Goal: Task Accomplishment & Management: Manage account settings

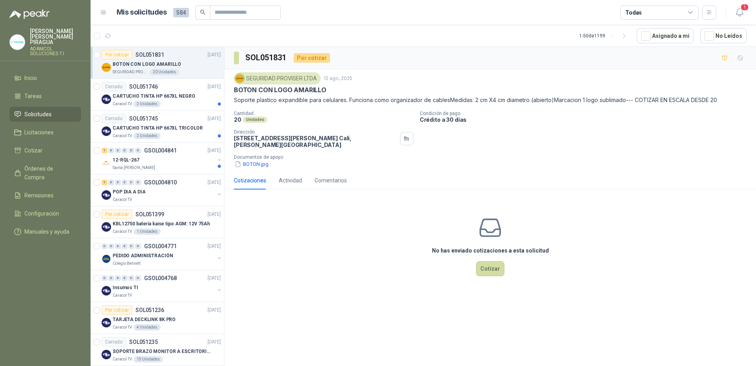
click at [421, 317] on div "SOL051831 Por cotizar SEGURIDAD PROVISER LTDA [DATE] BOTON CON LOGO AMARILLO So…" at bounding box center [491, 208] width 532 height 322
click at [741, 13] on icon "button" at bounding box center [740, 12] width 10 height 10
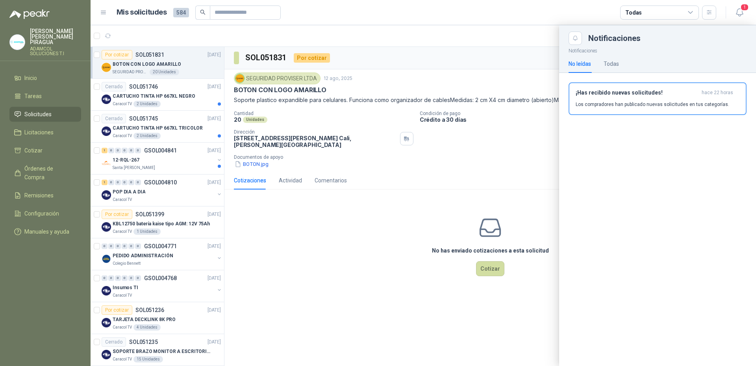
click at [623, 104] on p "Los compradores han publicado nuevas solicitudes en tus categorías." at bounding box center [653, 104] width 154 height 7
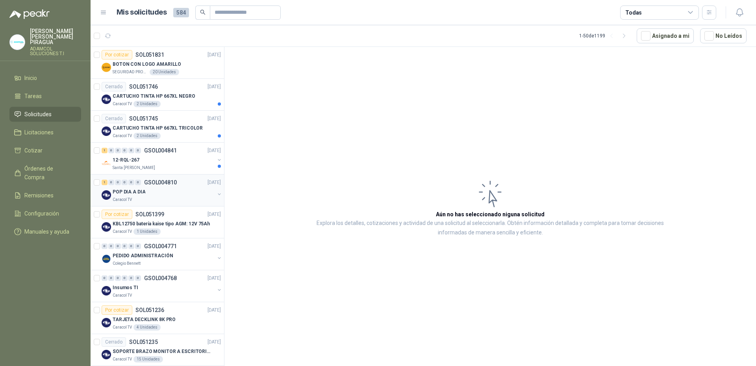
click at [176, 199] on div "Caracol TV" at bounding box center [164, 200] width 102 height 6
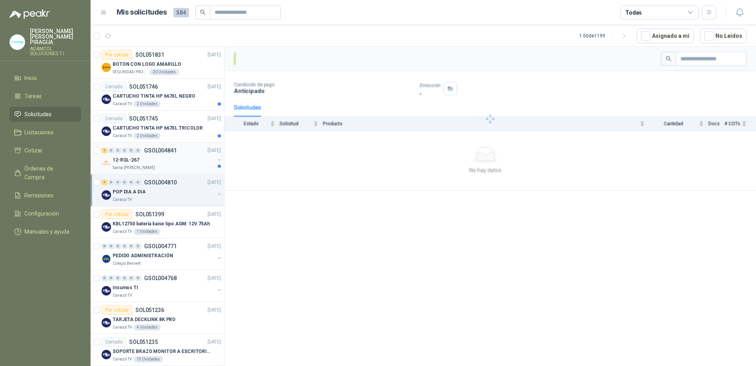
click at [173, 169] on div "Santa [PERSON_NAME]" at bounding box center [164, 168] width 102 height 6
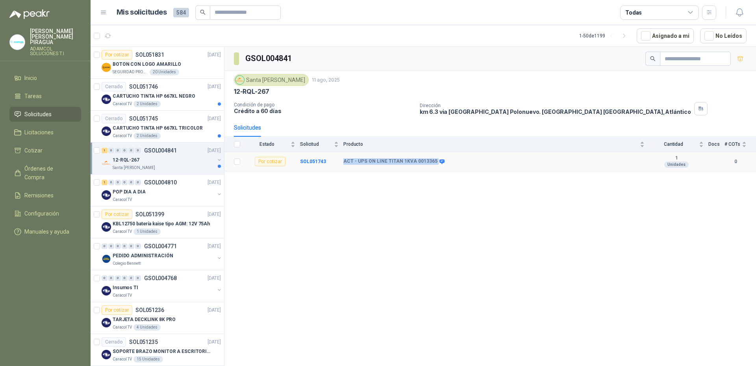
drag, startPoint x: 340, startPoint y: 162, endPoint x: 435, endPoint y: 165, distance: 95.4
click at [435, 165] on tr "Por cotizar SOL051743 ACT - UPS ON LINE TITAN 1KVA 0013365 1 Unidades 0" at bounding box center [491, 161] width 532 height 19
copy tr "ACT - UPS ON LINE TITAN 1KVA 0013365"
click at [386, 268] on div "GSOL004841 [GEOGRAPHIC_DATA][PERSON_NAME] [DATE] 12-RQL-267 Condición de pago C…" at bounding box center [491, 208] width 532 height 322
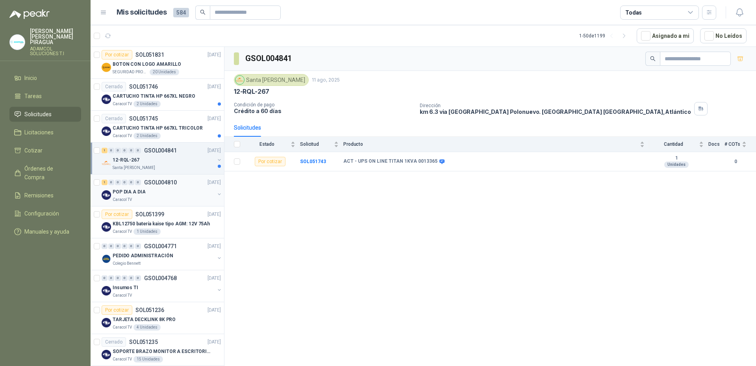
click at [158, 201] on div "Caracol TV" at bounding box center [164, 200] width 102 height 6
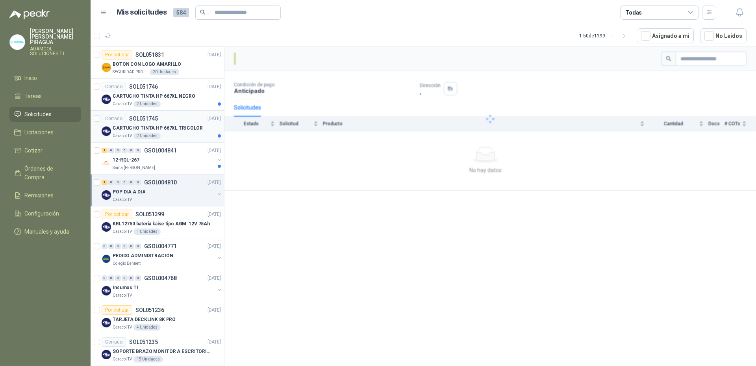
click at [171, 128] on p "CARTUCHO TINTA HP 667XL TRICOLOR" at bounding box center [158, 127] width 90 height 7
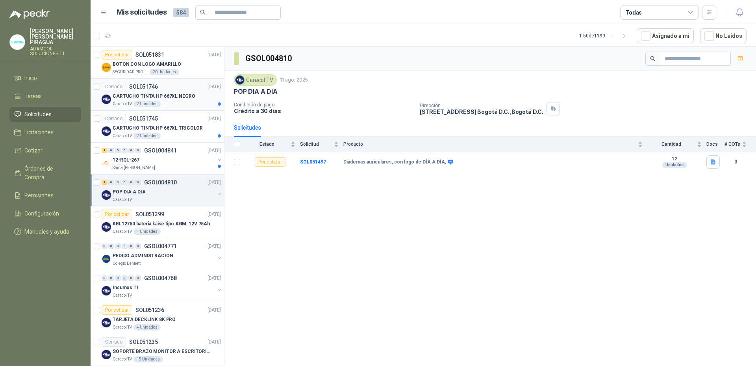
click at [174, 96] on p "CARTUCHO TINTA HP 667XL NEGRO" at bounding box center [154, 96] width 83 height 7
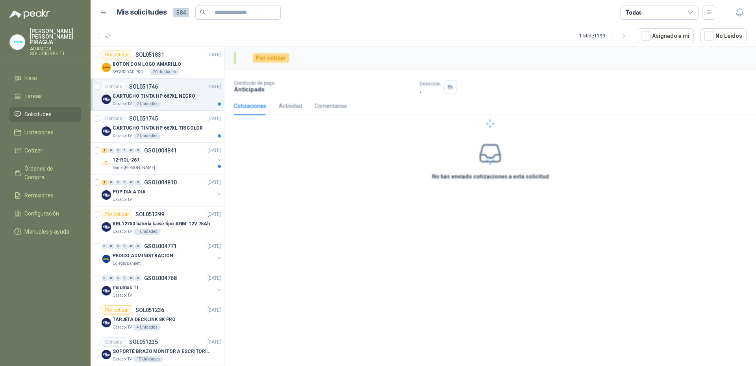
click at [162, 42] on article "1 - 50 de 1199 Asignado a mi No Leídos" at bounding box center [424, 35] width 666 height 21
click at [184, 58] on div "Por cotizar SOL051831 [DATE]" at bounding box center [161, 54] width 119 height 9
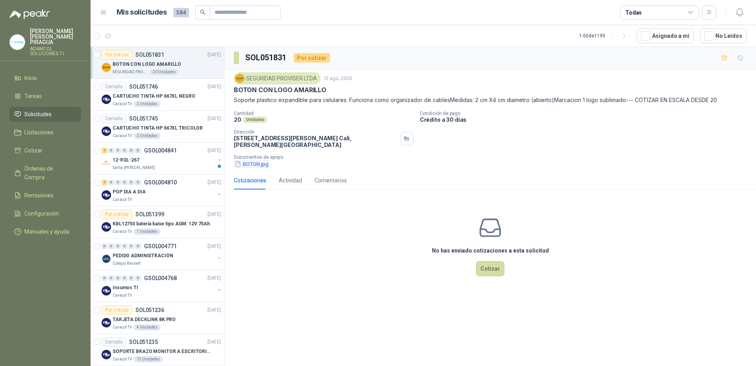
click at [247, 162] on button "BOTON.jpg" at bounding box center [251, 164] width 35 height 8
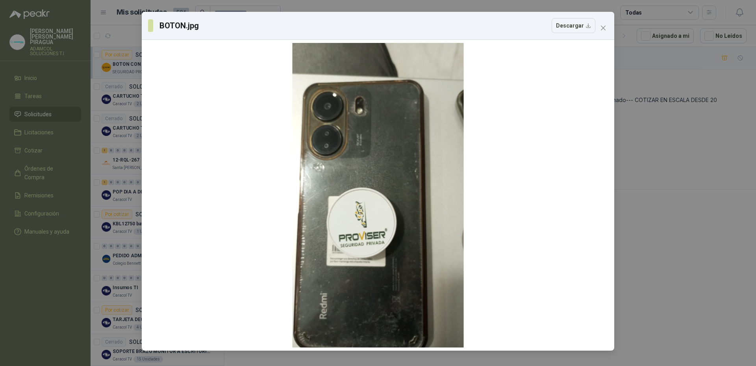
click at [662, 193] on div "BOTON.jpg Descargar" at bounding box center [378, 183] width 756 height 366
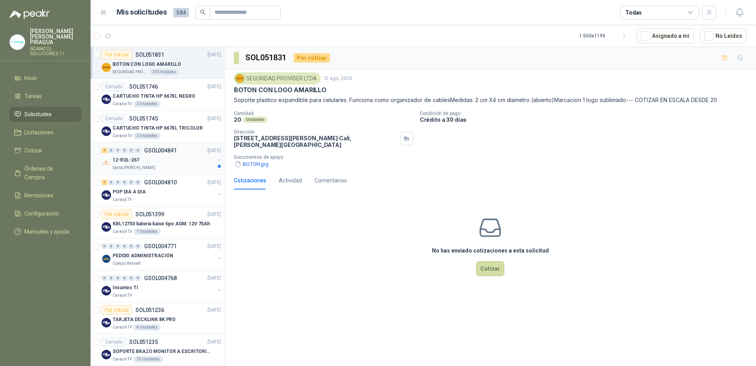
click at [177, 163] on div "12-RQL-267" at bounding box center [164, 159] width 102 height 9
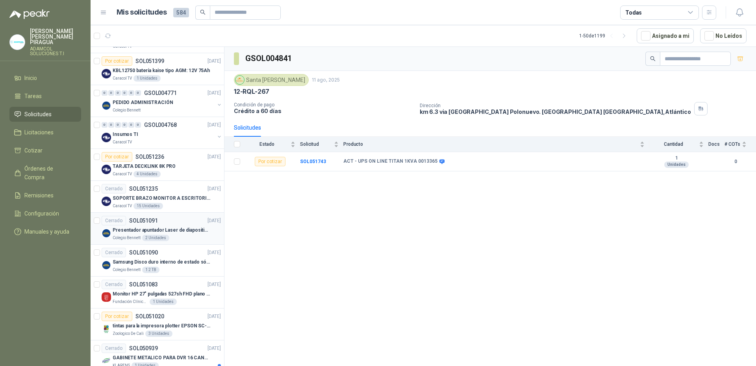
scroll to position [236, 0]
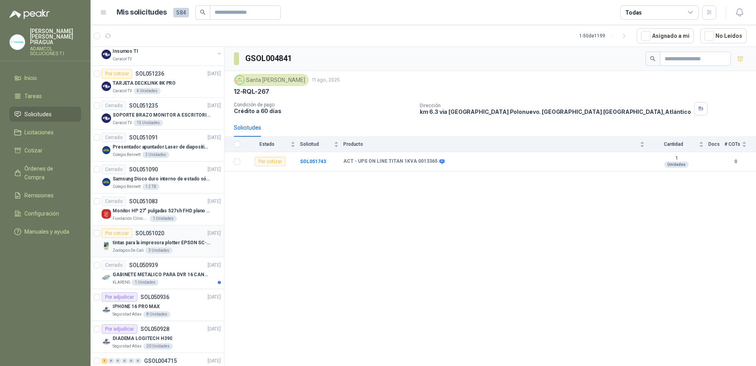
click at [190, 241] on p "tintas para la impresora plotter EPSON SC-T3100" at bounding box center [162, 242] width 98 height 7
